Goal: Find specific page/section: Find specific page/section

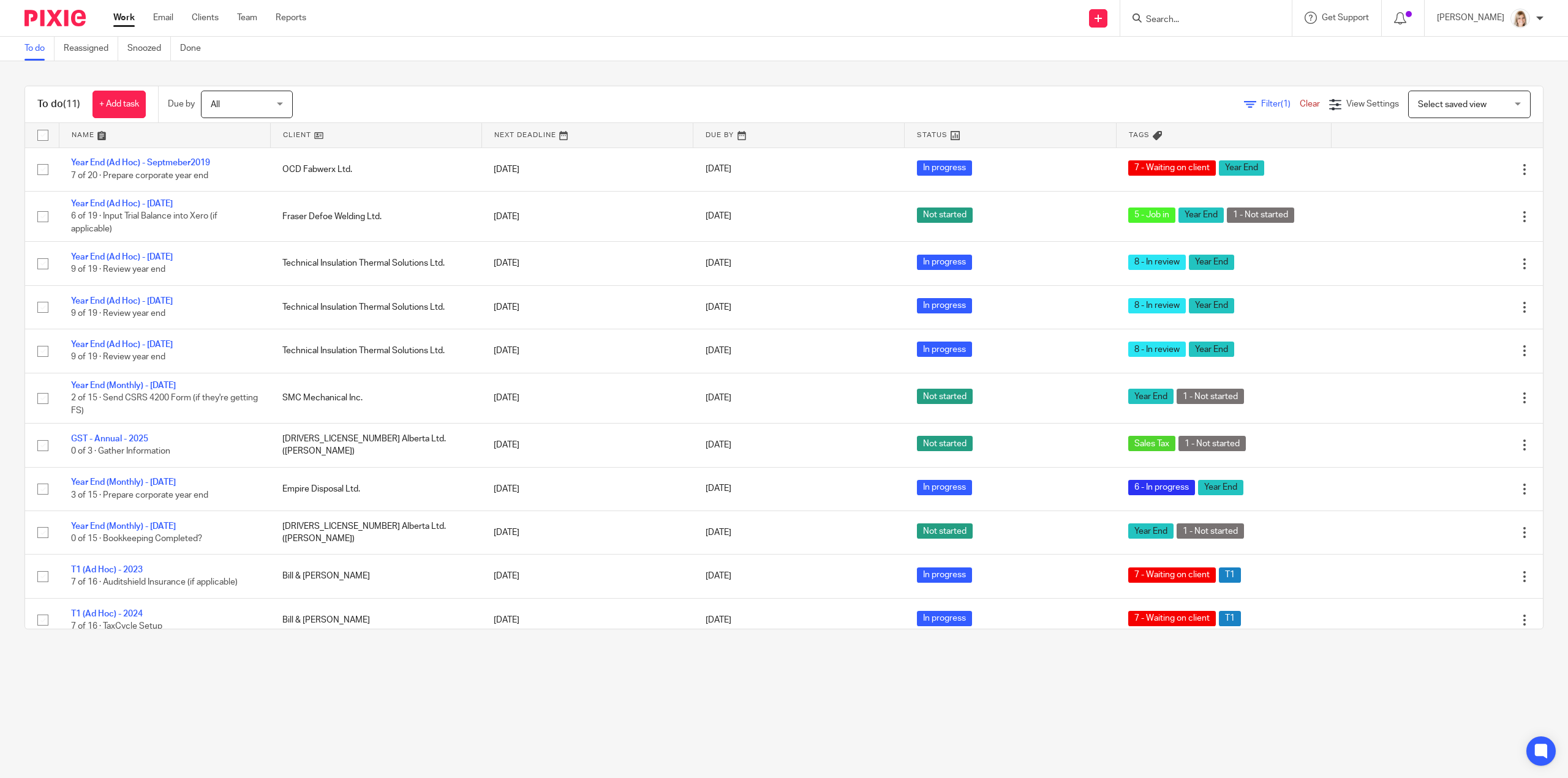
click at [1217, 19] on input "Search" at bounding box center [1200, 20] width 110 height 11
type input "OCD"
click at [1202, 55] on link at bounding box center [1271, 57] width 258 height 38
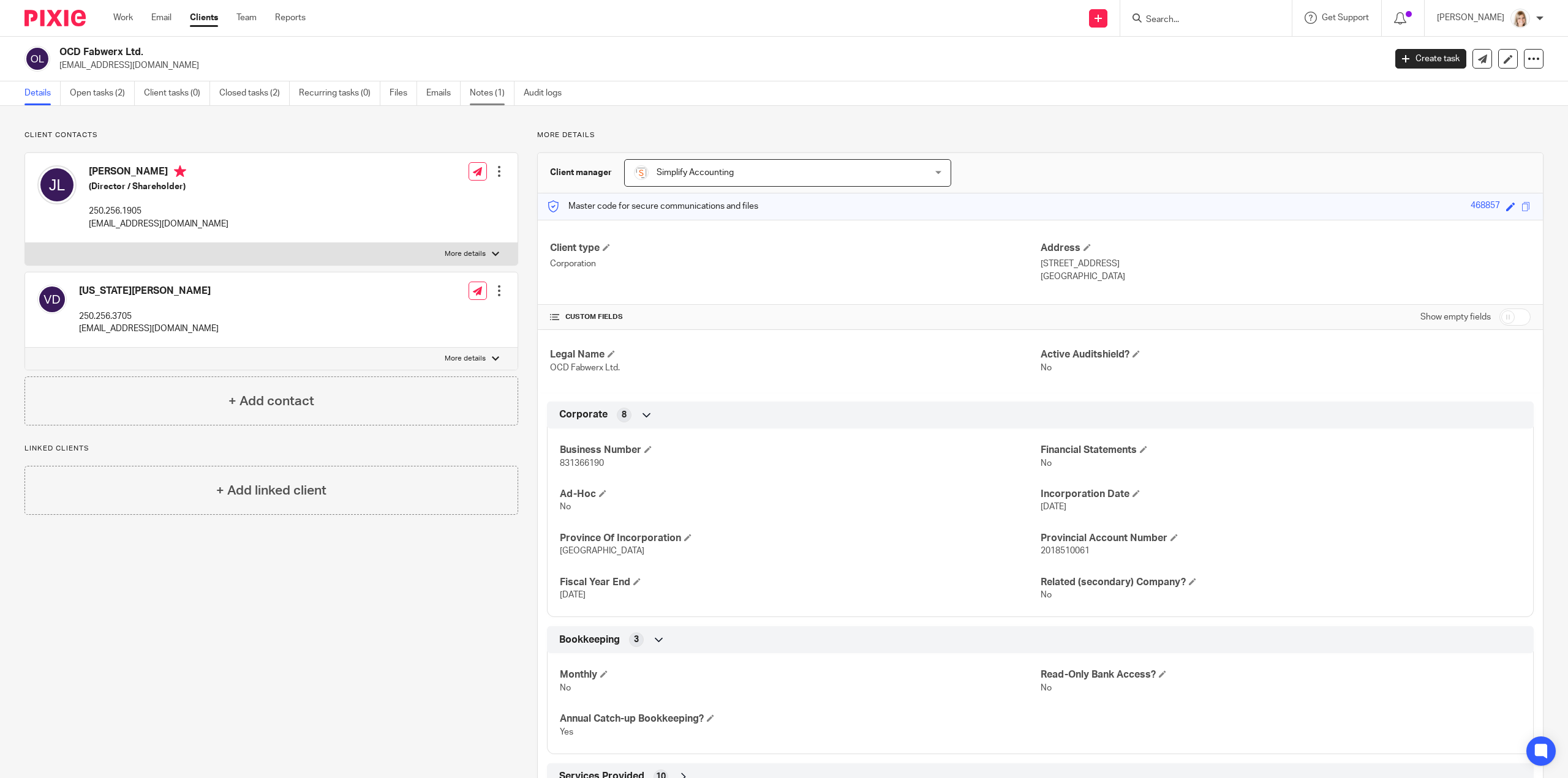
click at [502, 96] on link "Notes (1)" at bounding box center [492, 93] width 45 height 24
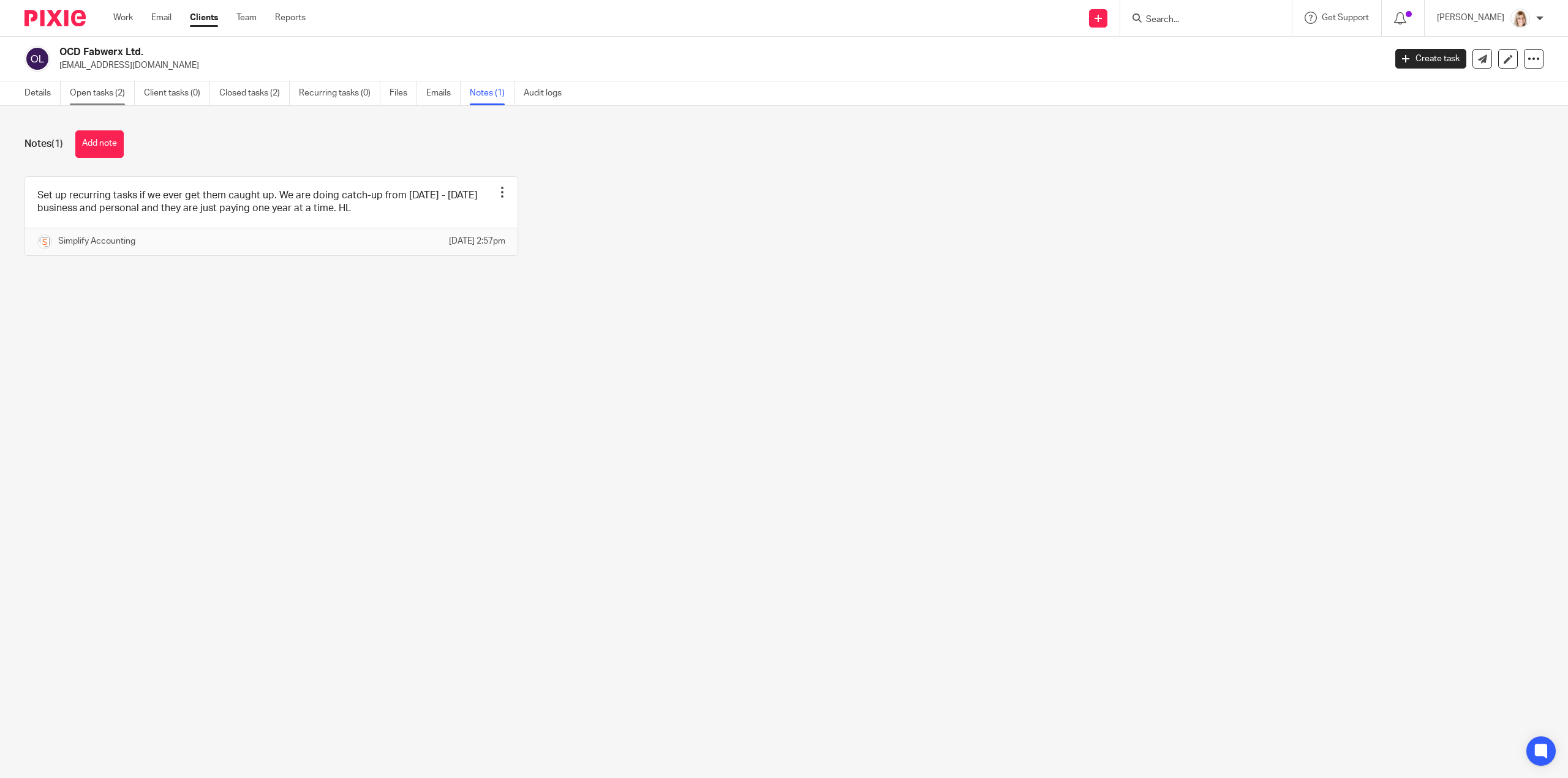
click at [111, 93] on link "Open tasks (2)" at bounding box center [103, 93] width 65 height 24
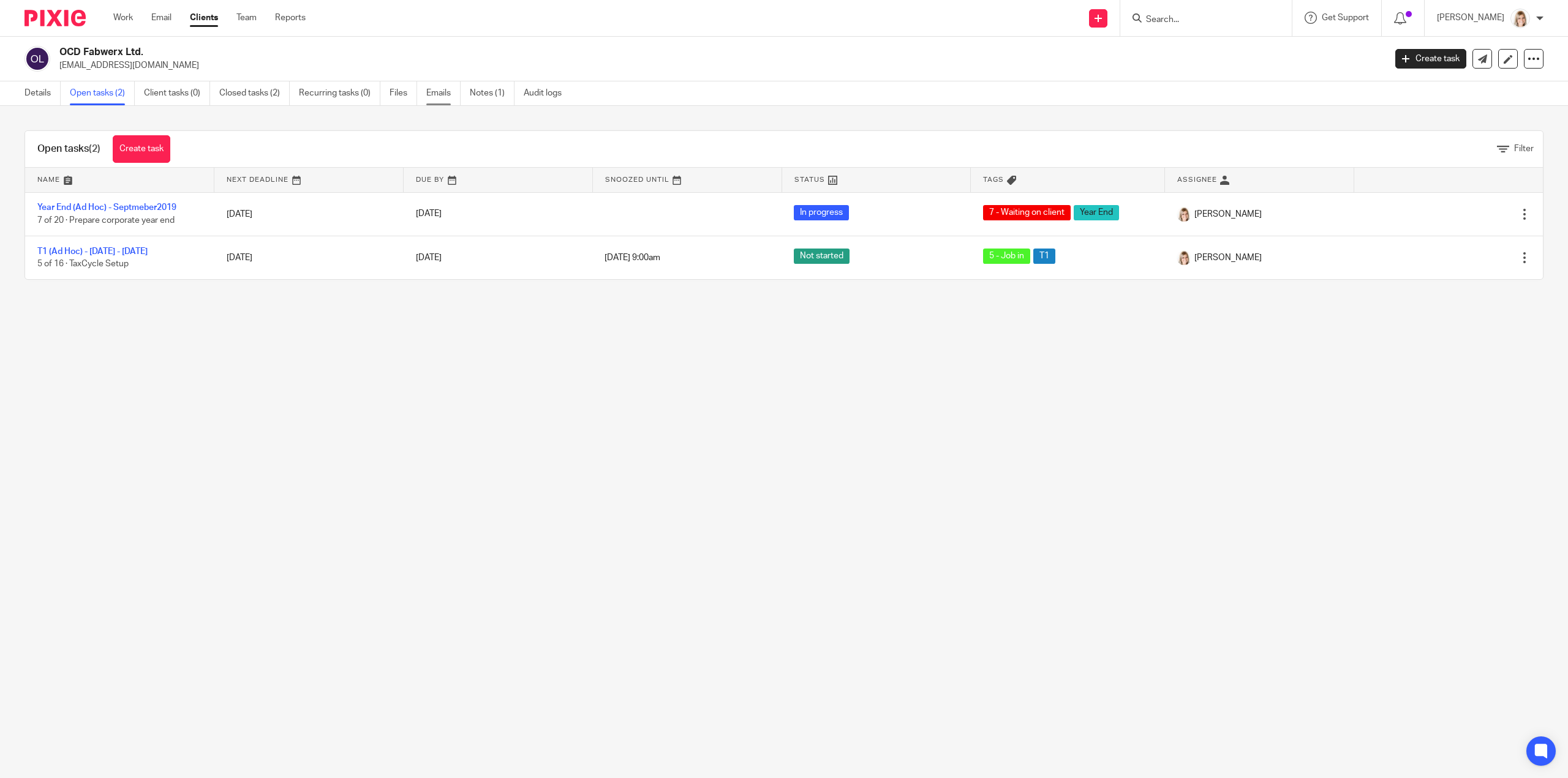
click at [447, 98] on link "Emails" at bounding box center [443, 93] width 35 height 24
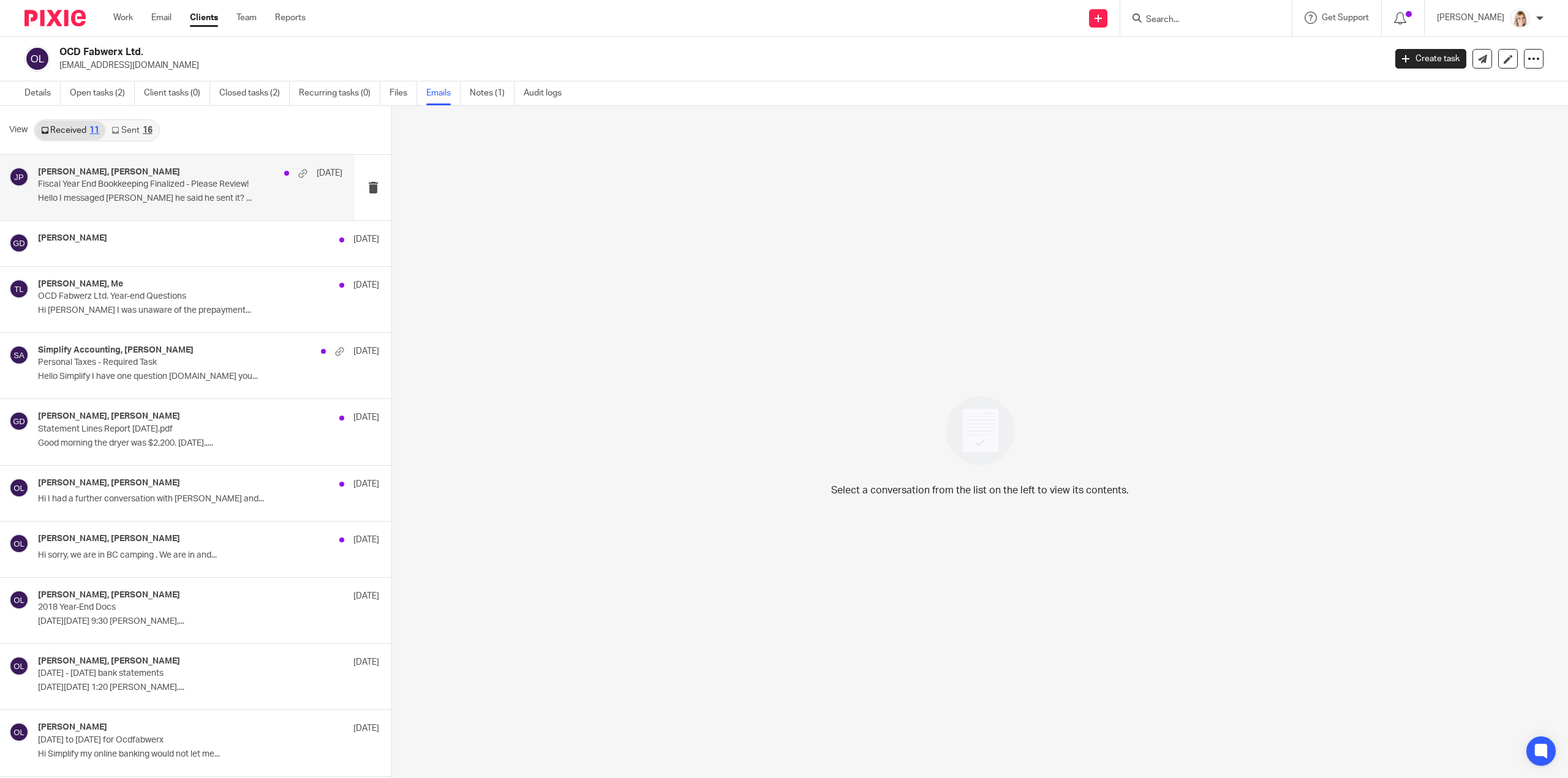
click at [215, 194] on p "Hello I messaged Cory he said he sent it? ..." at bounding box center [190, 198] width 304 height 10
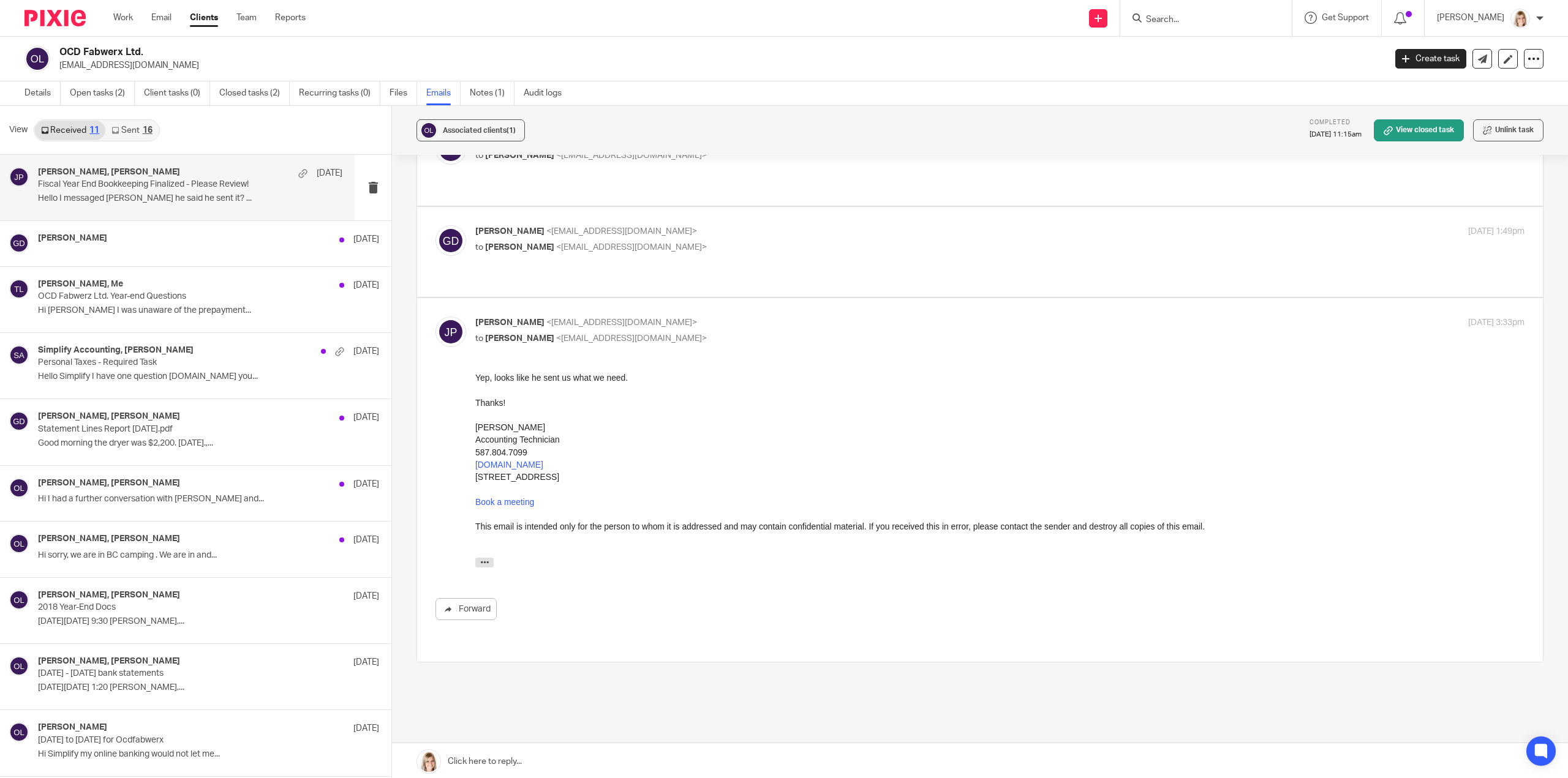
scroll to position [317, 0]
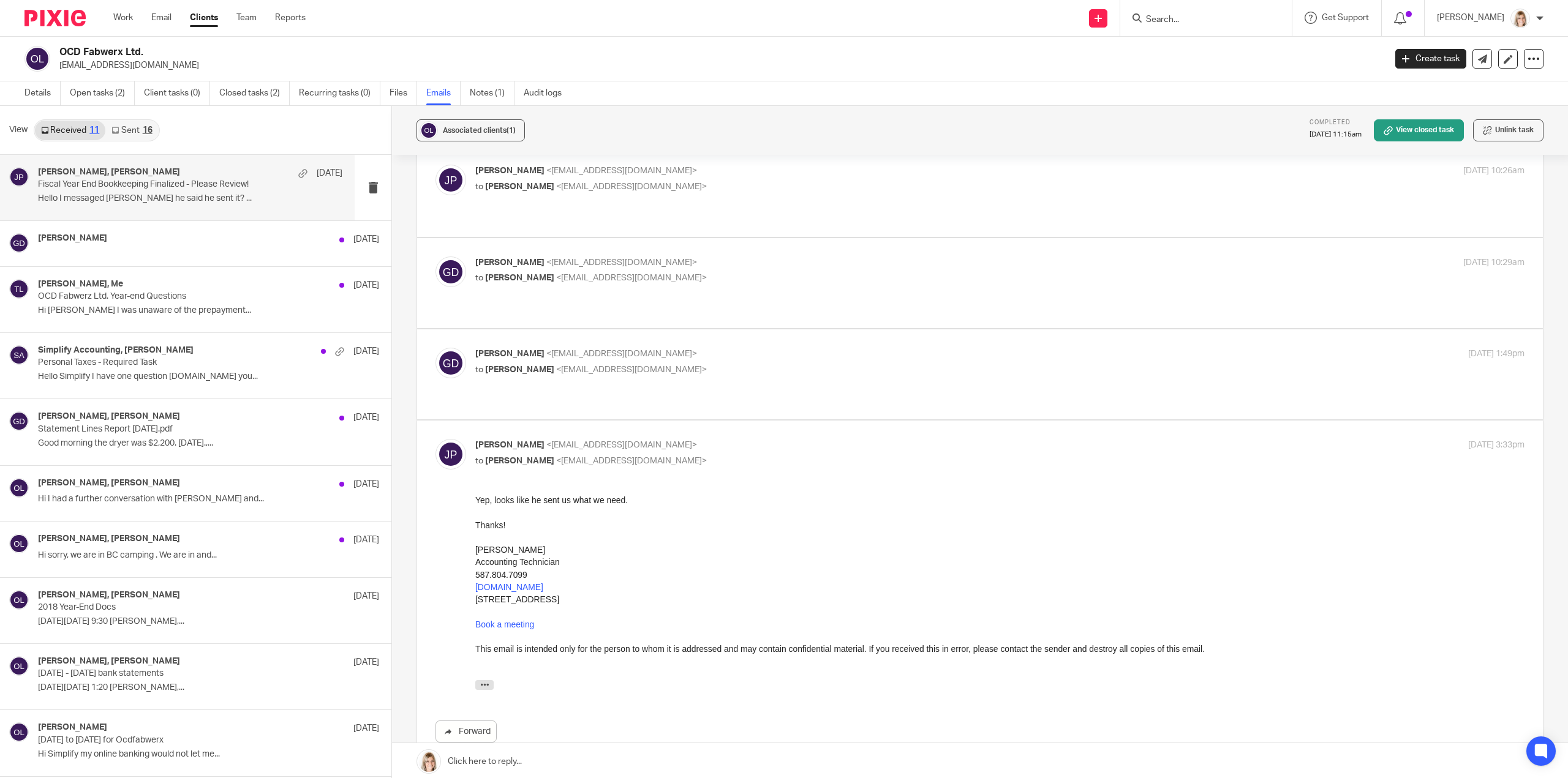
click at [706, 361] on label at bounding box center [979, 374] width 1125 height 90
click at [436, 347] on input "checkbox" at bounding box center [435, 347] width 1 height 1
checkbox input "true"
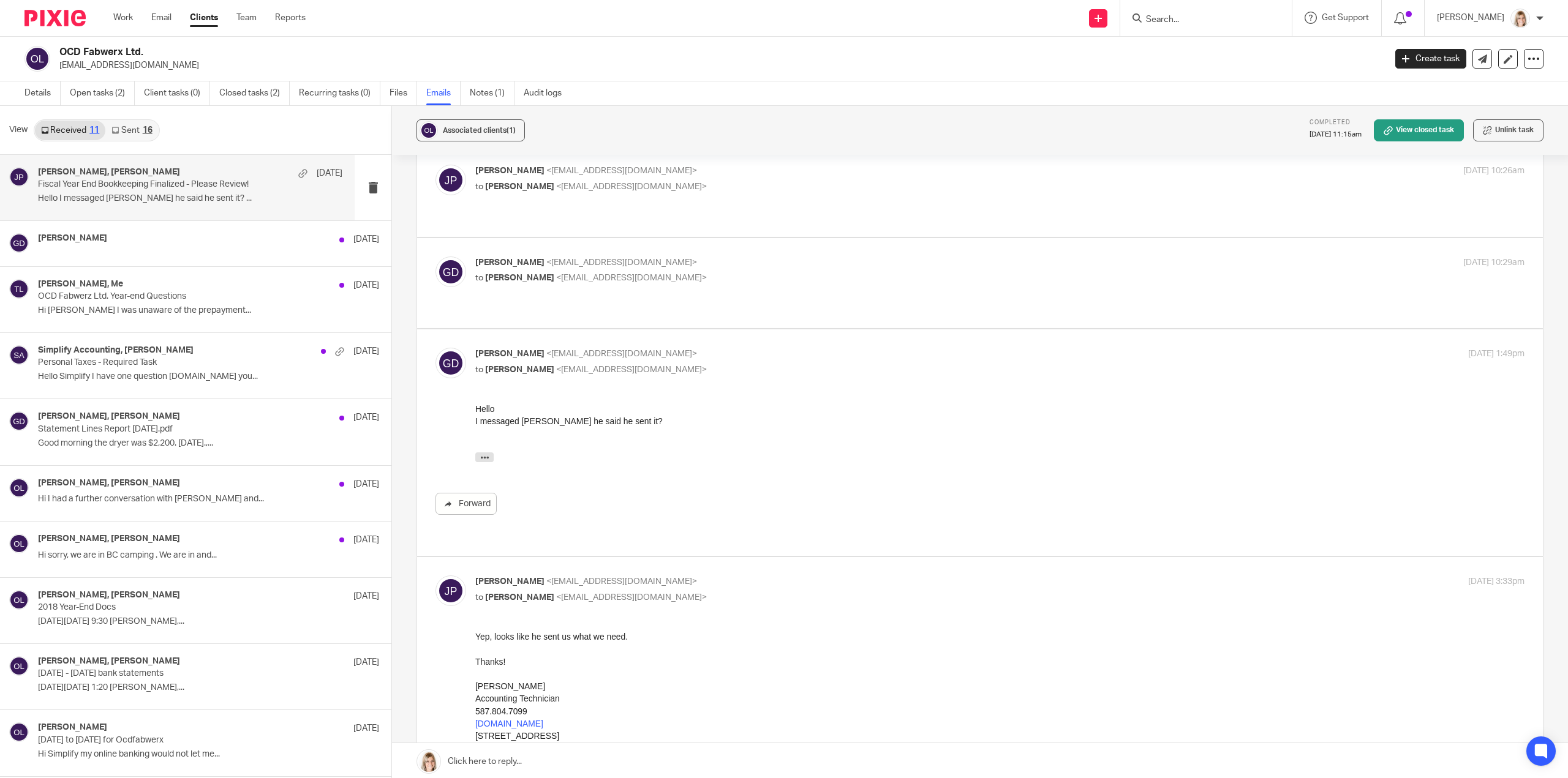
scroll to position [0, 0]
click at [722, 272] on p "to Jayde Penner <jayde@simplifyaccounting.ca>" at bounding box center [825, 278] width 700 height 13
checkbox input "true"
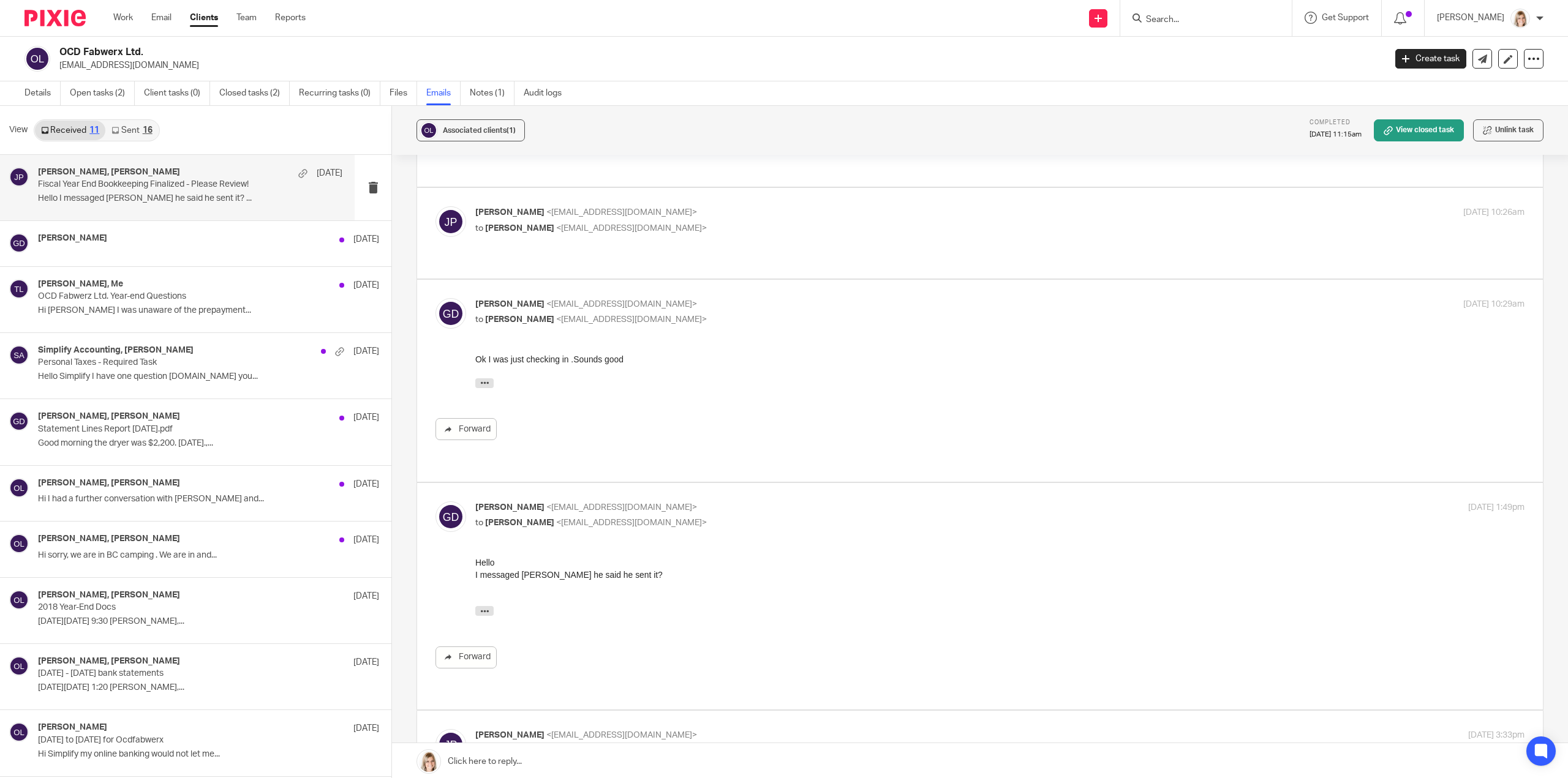
scroll to position [256, 0]
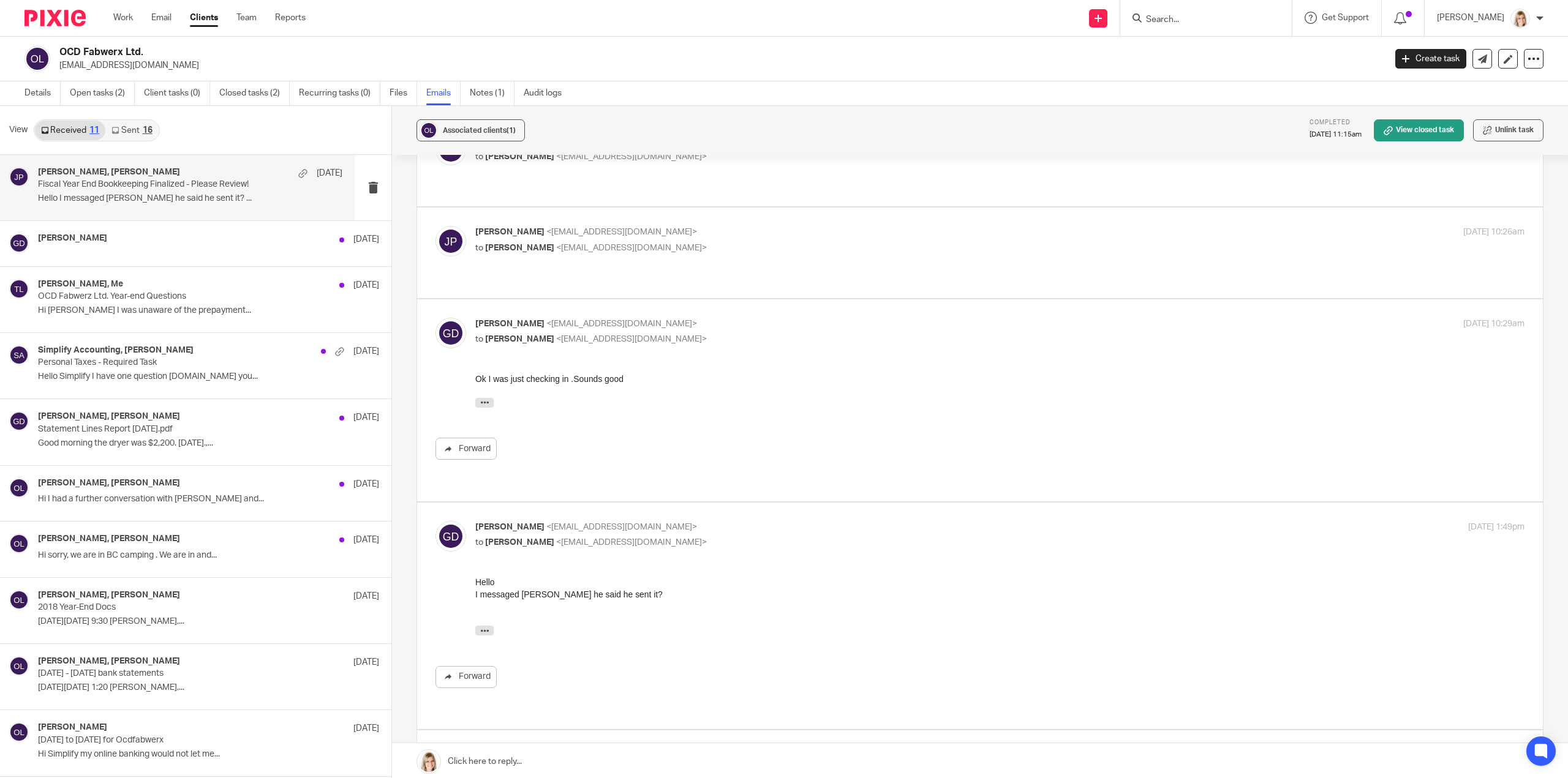
click at [706, 260] on div "Jayde Penner <jayde@simplifyaccounting.ca> to Ginger Davidson <ocdfabwerx@gmail…" at bounding box center [980, 252] width 1089 height 53
click at [705, 246] on div "Jayde Penner <jayde@simplifyaccounting.ca> to Ginger Davidson <ocdfabwerx@gmail…" at bounding box center [980, 252] width 1089 height 53
click at [718, 271] on label at bounding box center [979, 253] width 1125 height 90
click at [436, 226] on input "checkbox" at bounding box center [435, 225] width 1 height 1
checkbox input "true"
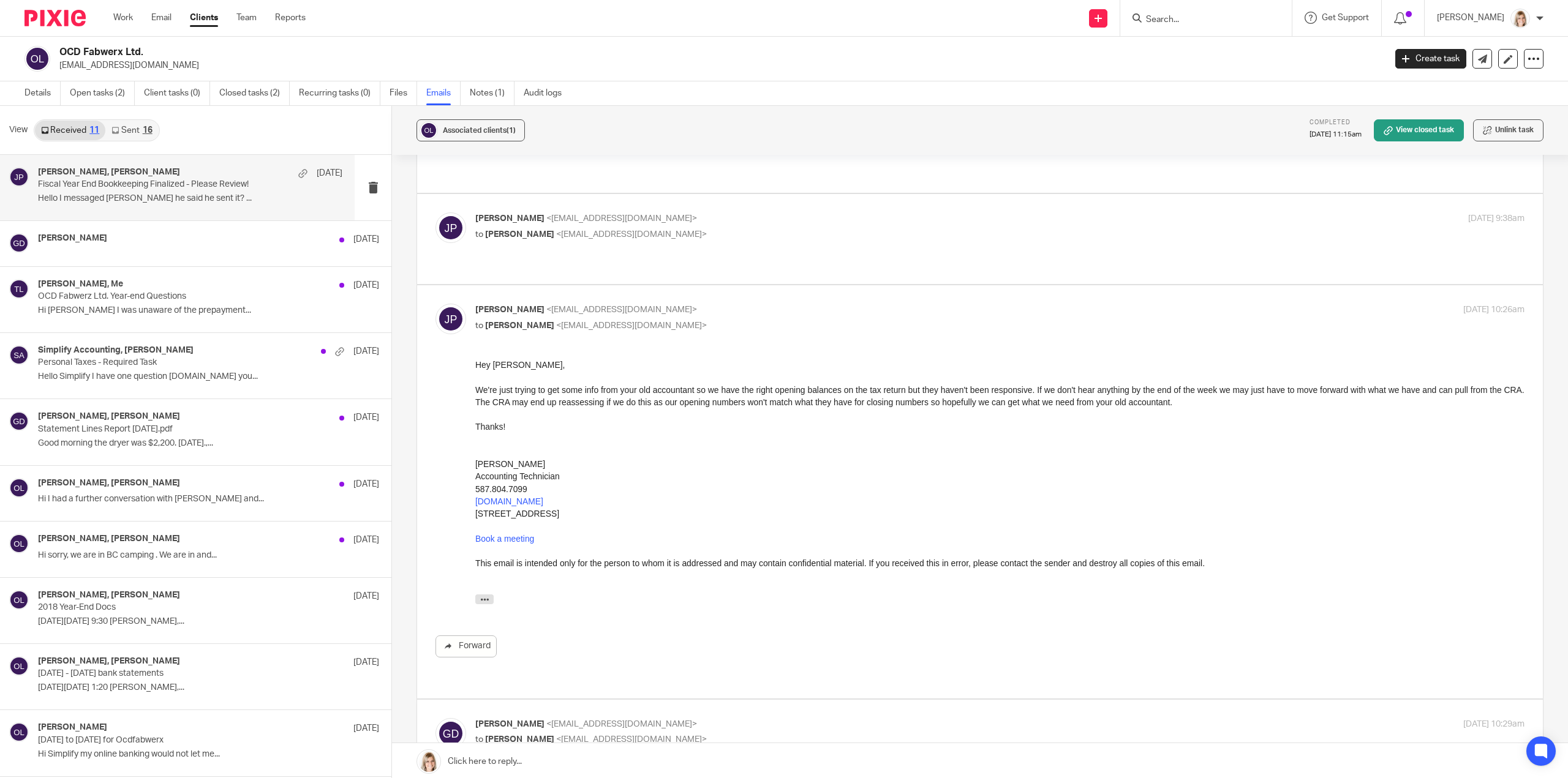
scroll to position [134, 0]
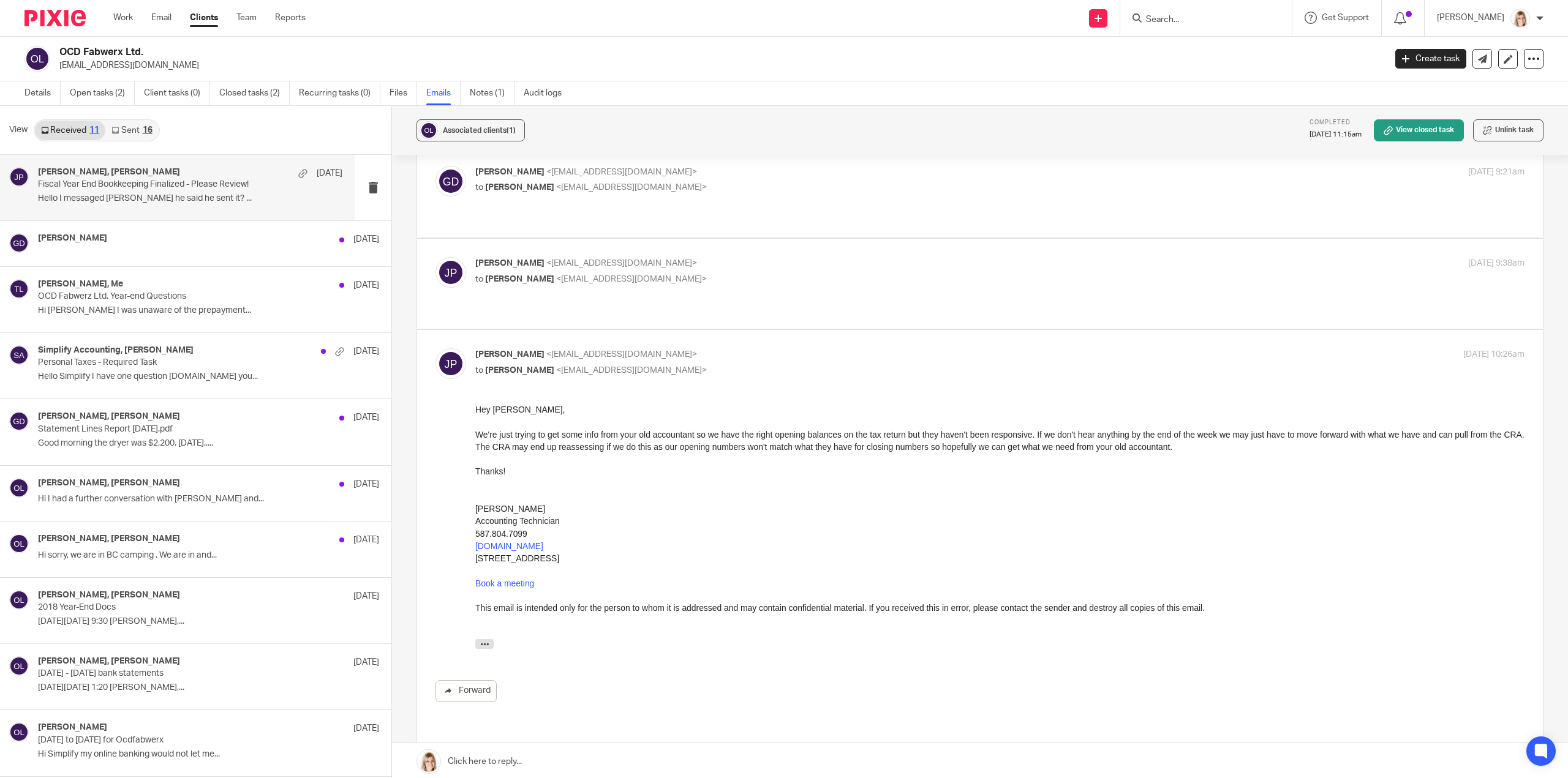
click at [758, 305] on label at bounding box center [979, 284] width 1125 height 90
click at [436, 257] on input "checkbox" at bounding box center [435, 257] width 1 height 1
checkbox input "true"
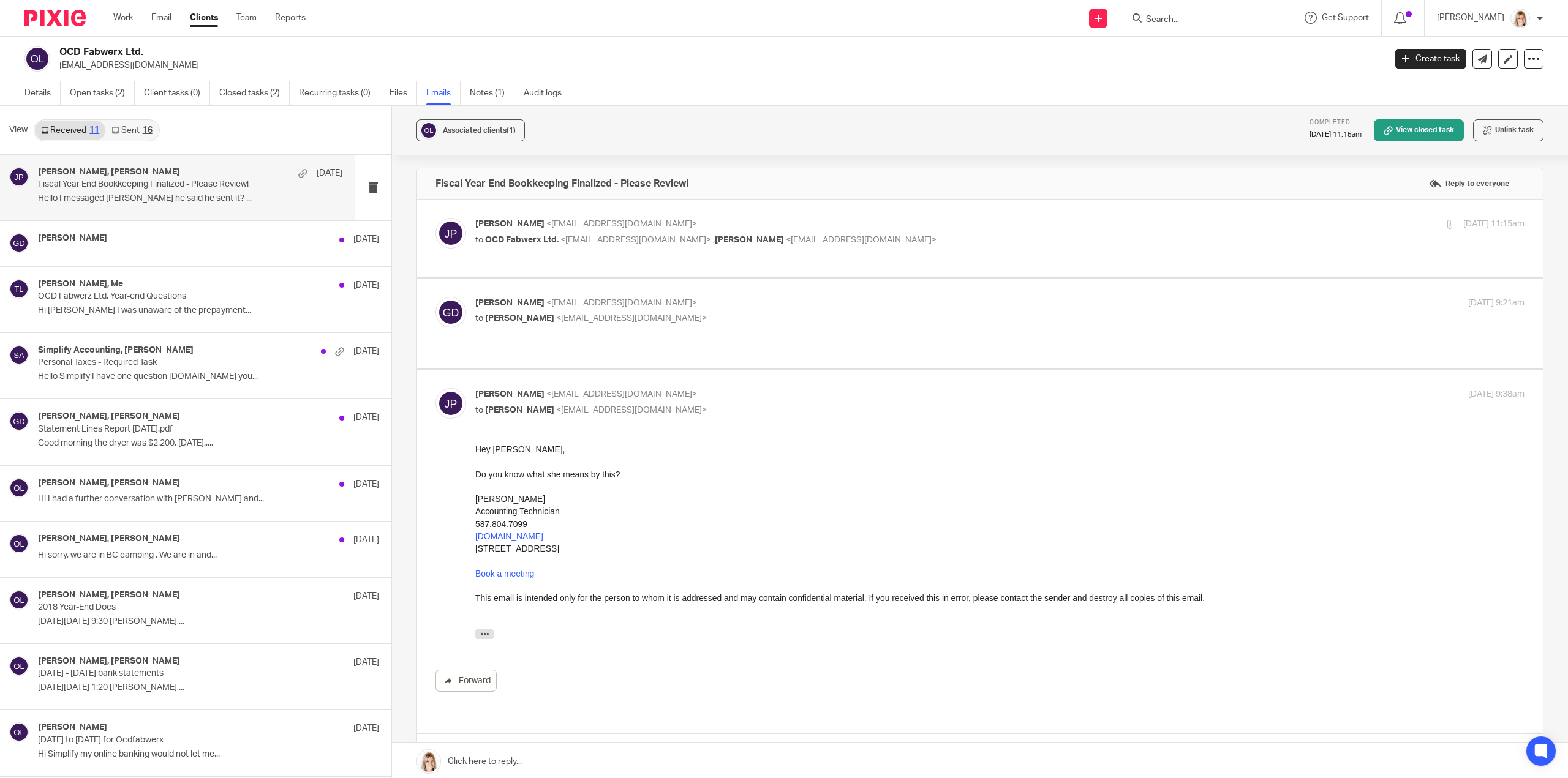
scroll to position [0, 0]
click at [725, 341] on label at bounding box center [979, 326] width 1125 height 90
click at [436, 299] on input "checkbox" at bounding box center [435, 299] width 1 height 1
checkbox input "true"
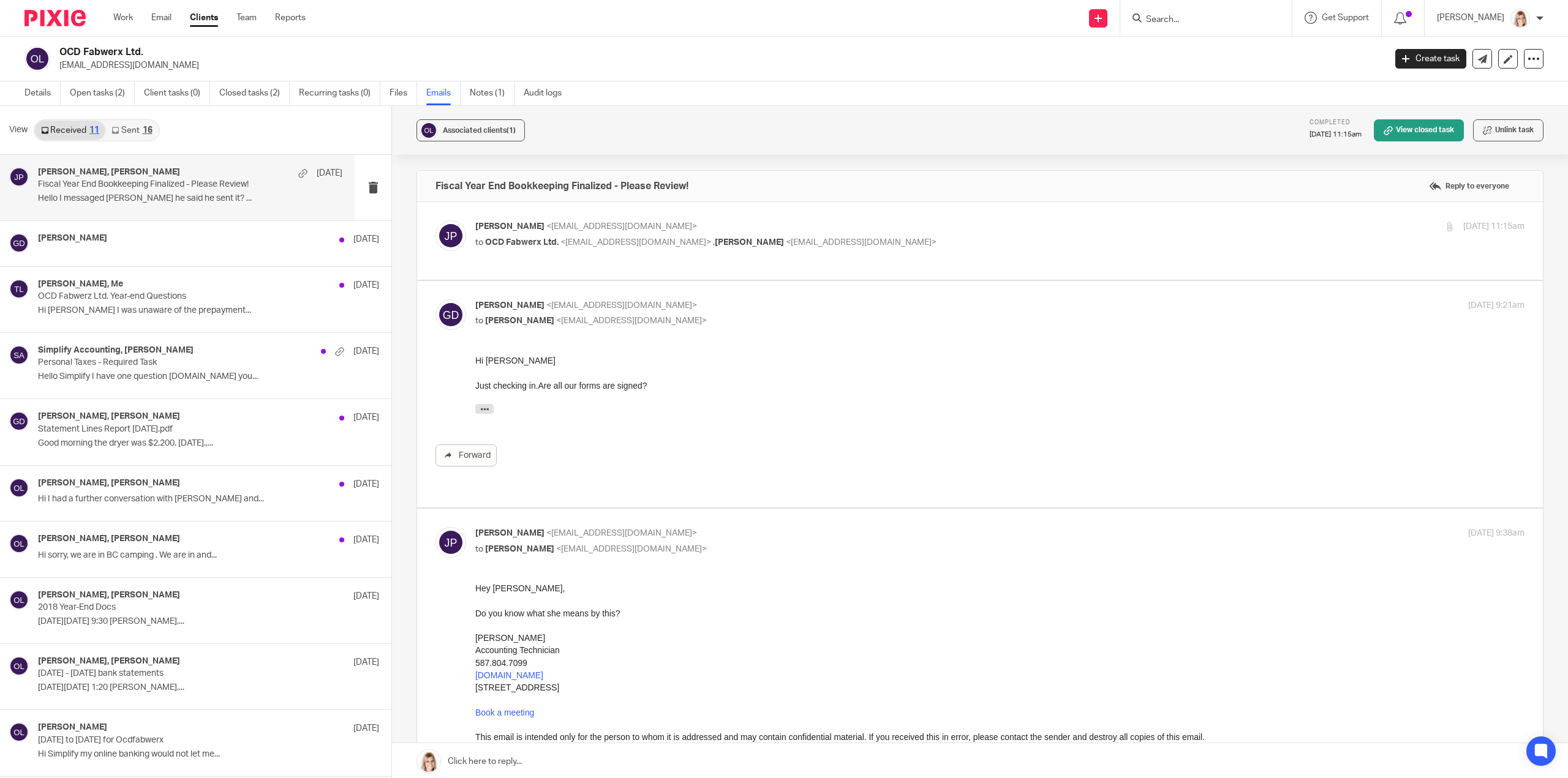
click at [852, 262] on label at bounding box center [979, 241] width 1125 height 78
click at [436, 220] on input "checkbox" at bounding box center [435, 219] width 1 height 1
checkbox input "true"
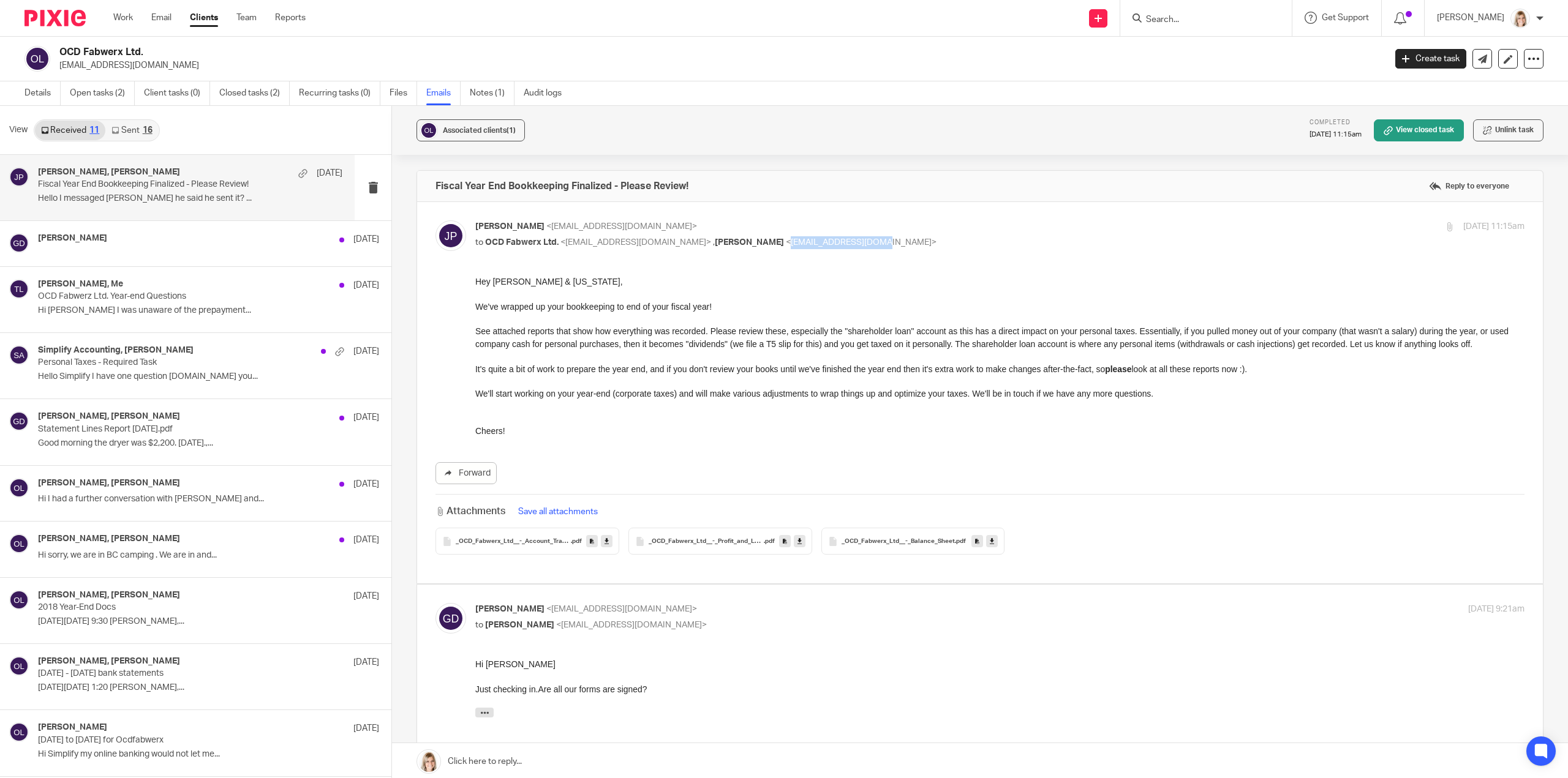
drag, startPoint x: 808, startPoint y: 242, endPoint x: 721, endPoint y: 248, distance: 87.2
click at [721, 248] on p "to OCD Fabwerx Ltd. <ocdfabwerx@gmail.com> , Jubal Larue <juballarue@gmail.com>" at bounding box center [825, 242] width 700 height 13
copy span "juballarue@gmail.com"
click at [125, 14] on link "Work" at bounding box center [123, 18] width 19 height 12
click at [122, 17] on link "Work" at bounding box center [123, 18] width 19 height 12
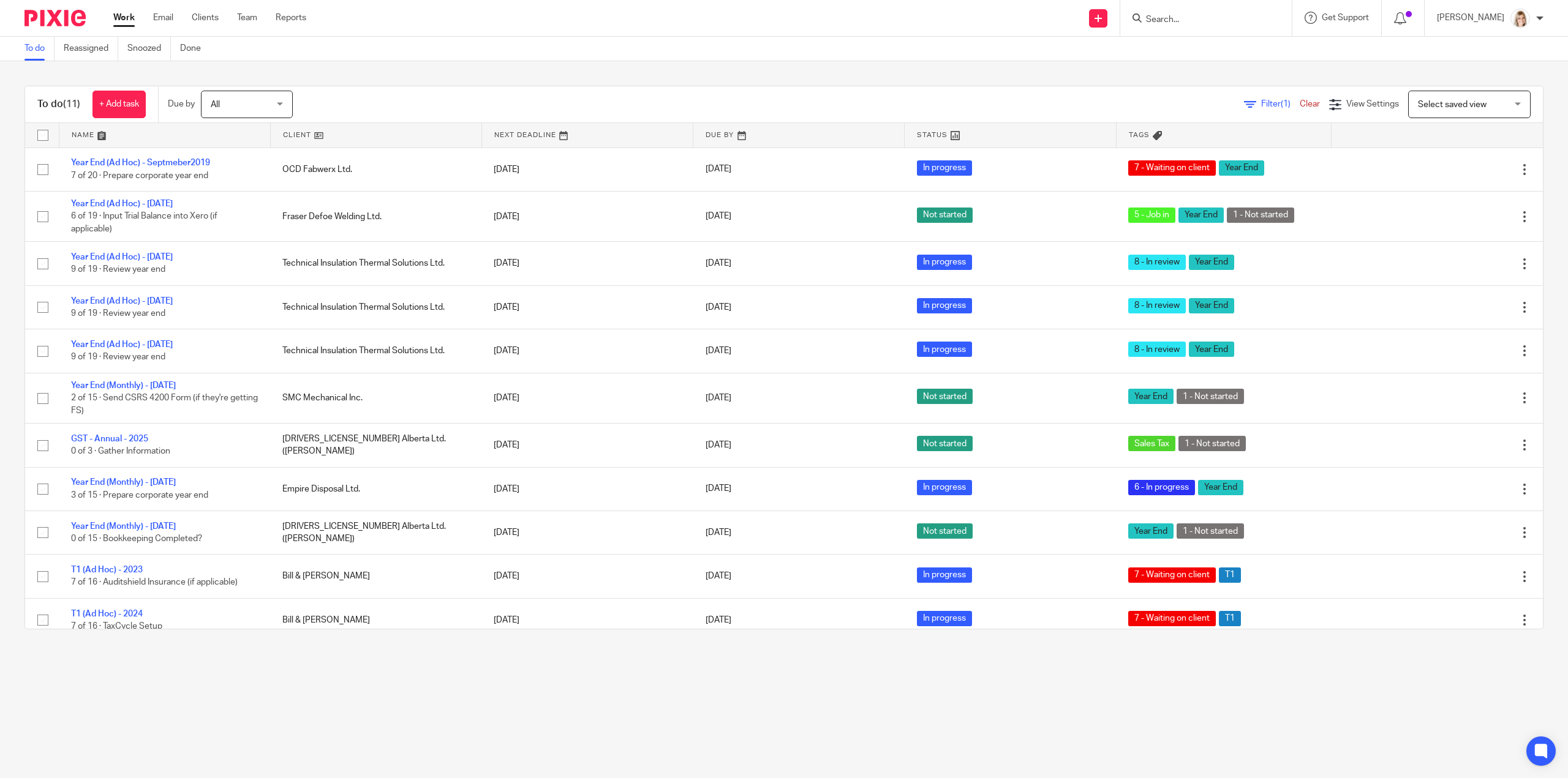
click at [1173, 15] on input "Search" at bounding box center [1200, 20] width 110 height 11
type input "ewa"
click at [1226, 51] on link at bounding box center [1285, 53] width 285 height 28
